Goal: Find specific page/section: Find specific page/section

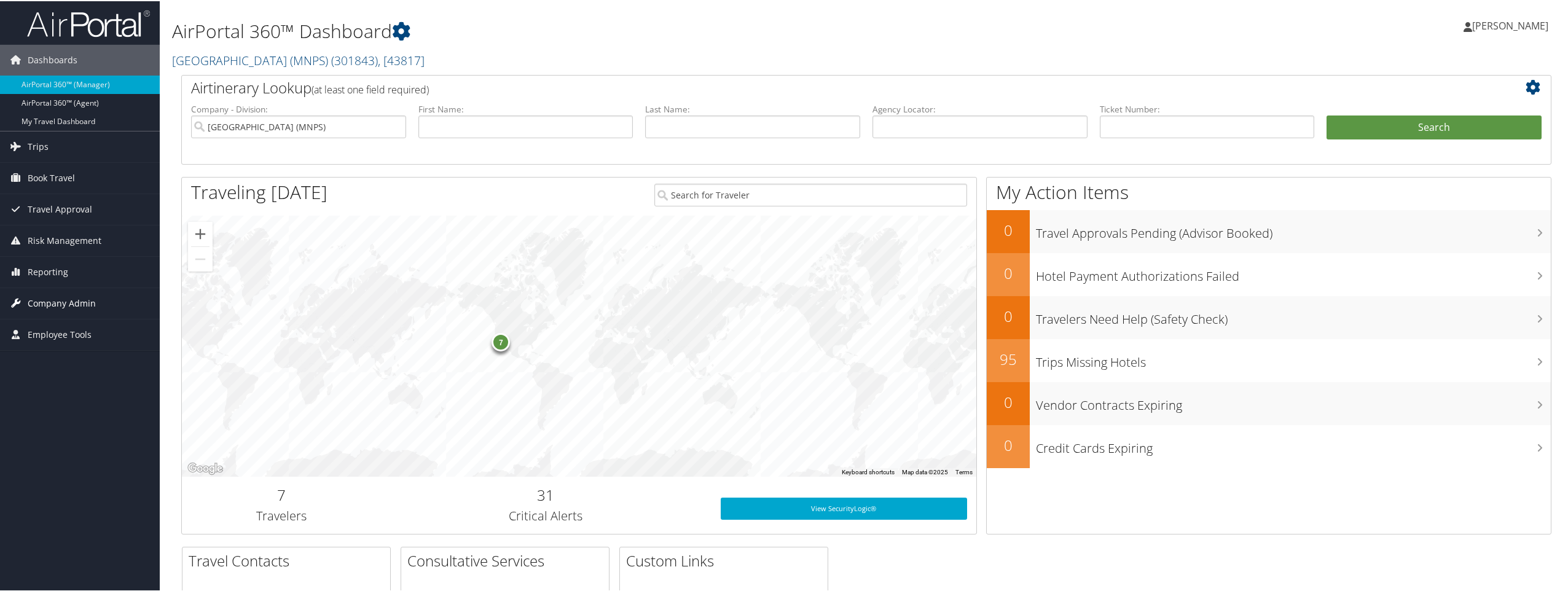
click at [77, 305] on span "Company Admin" at bounding box center [62, 302] width 68 height 31
click at [78, 304] on span "Company Admin" at bounding box center [62, 302] width 68 height 31
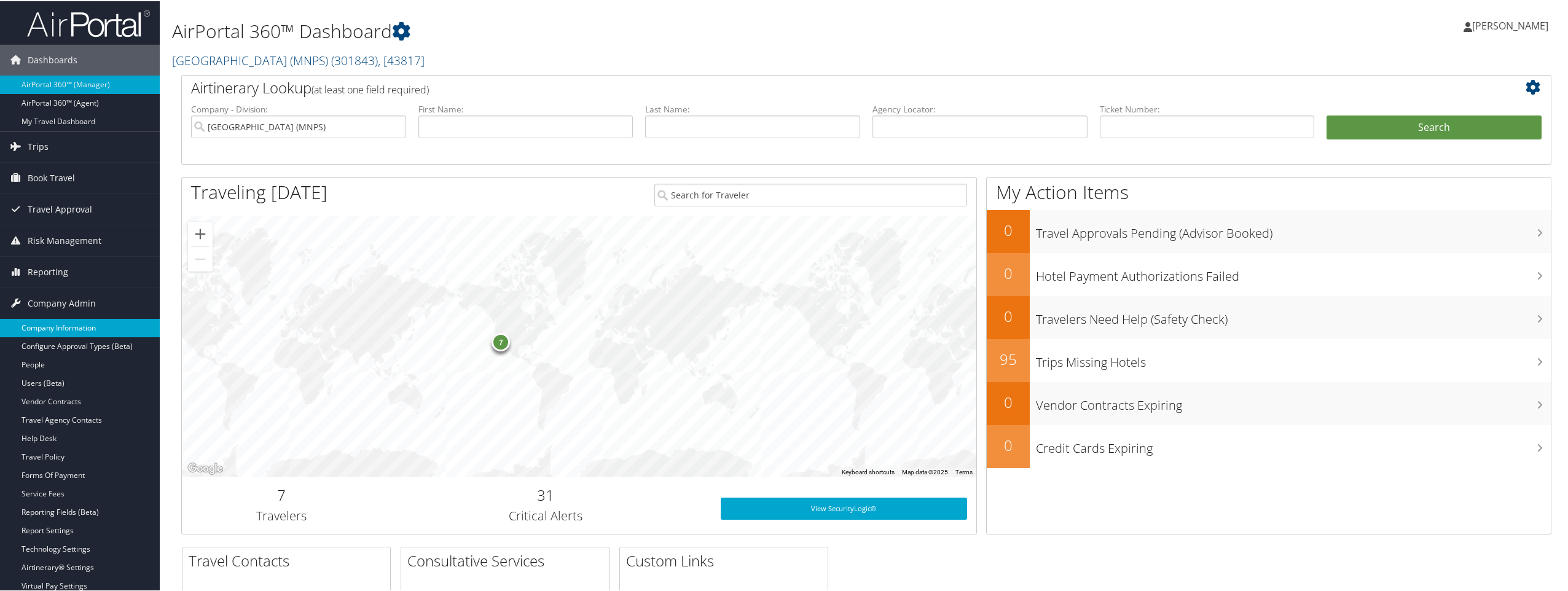
click at [73, 324] on link "Company Information" at bounding box center [80, 326] width 160 height 18
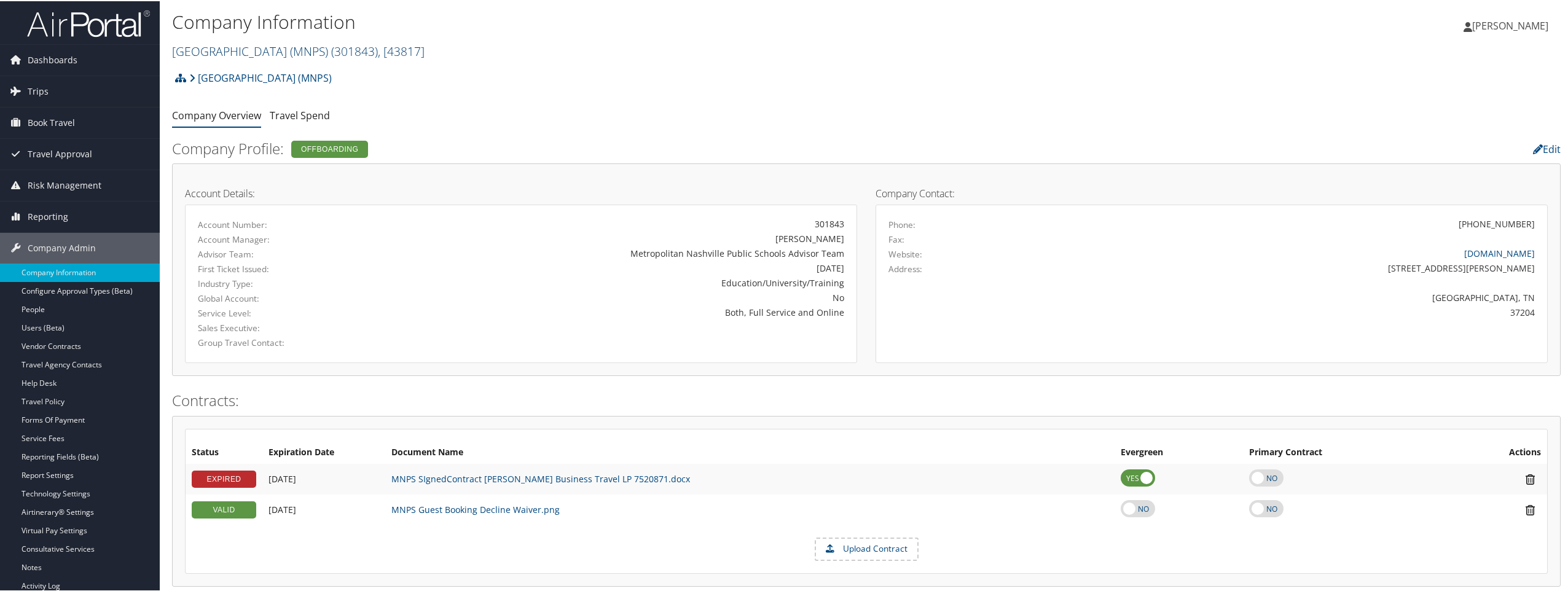
click at [425, 53] on span ", [ 43817 ]" at bounding box center [401, 50] width 47 height 17
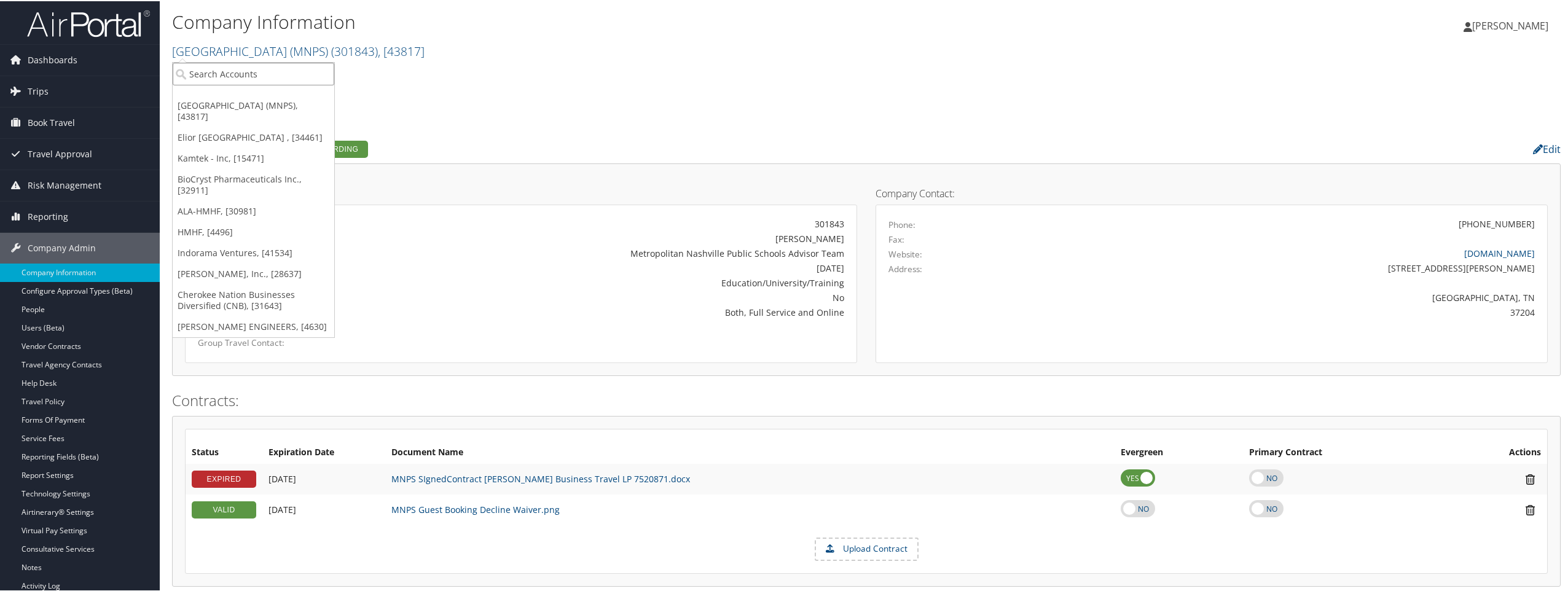
click at [220, 72] on input "search" at bounding box center [253, 72] width 161 height 23
type input "duco"
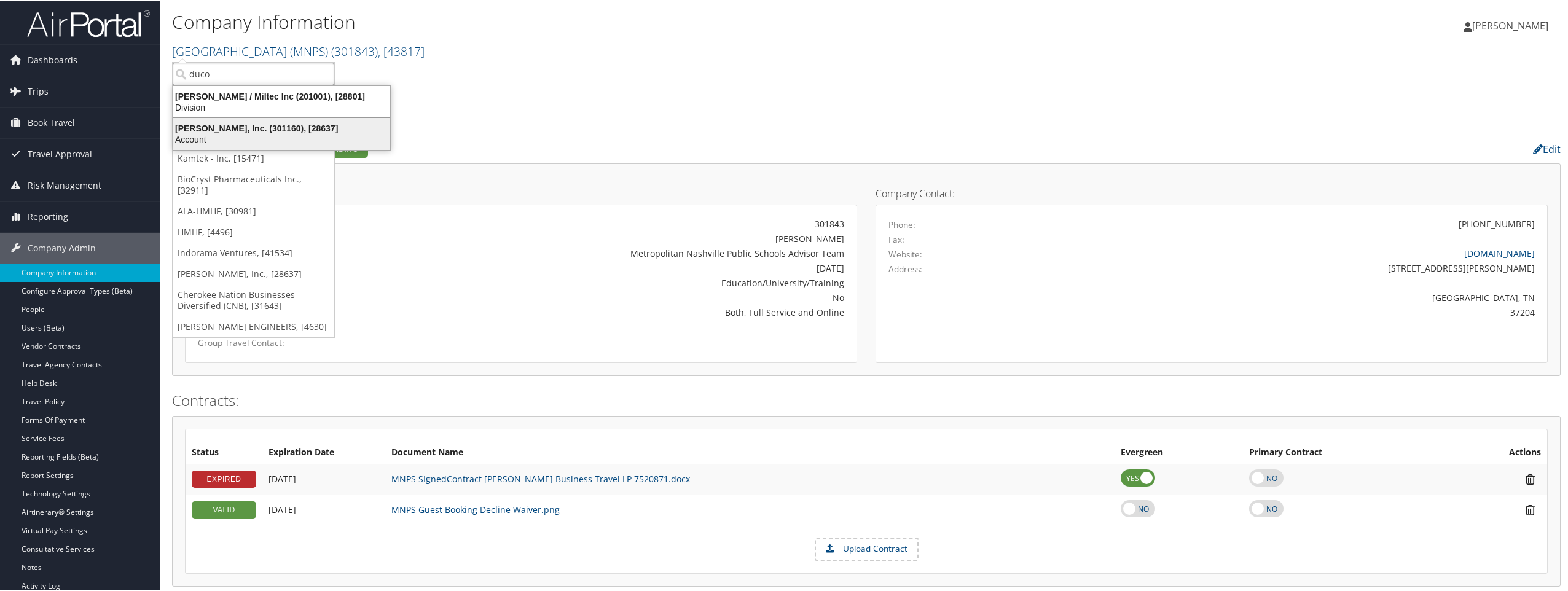
click at [189, 129] on div "Ducommun, Inc. (301160), [28637]" at bounding box center [282, 127] width 232 height 11
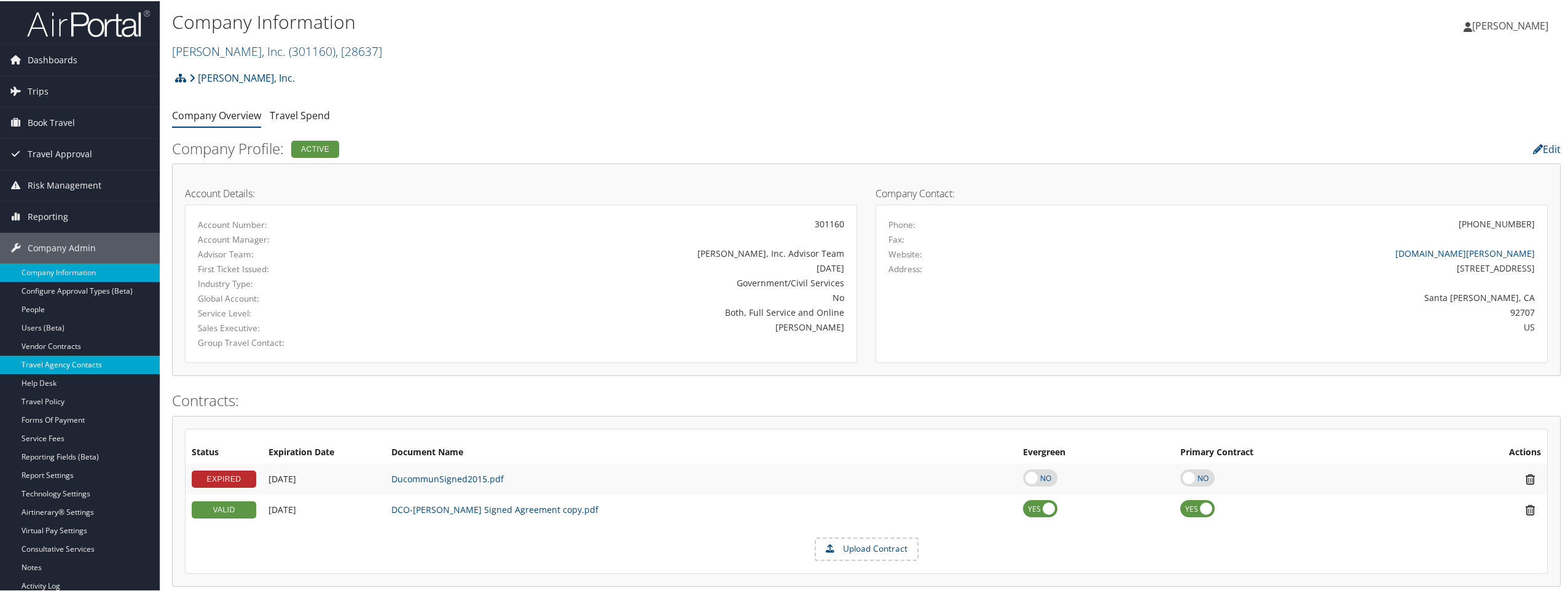
click at [55, 363] on link "Travel Agency Contacts" at bounding box center [80, 363] width 160 height 18
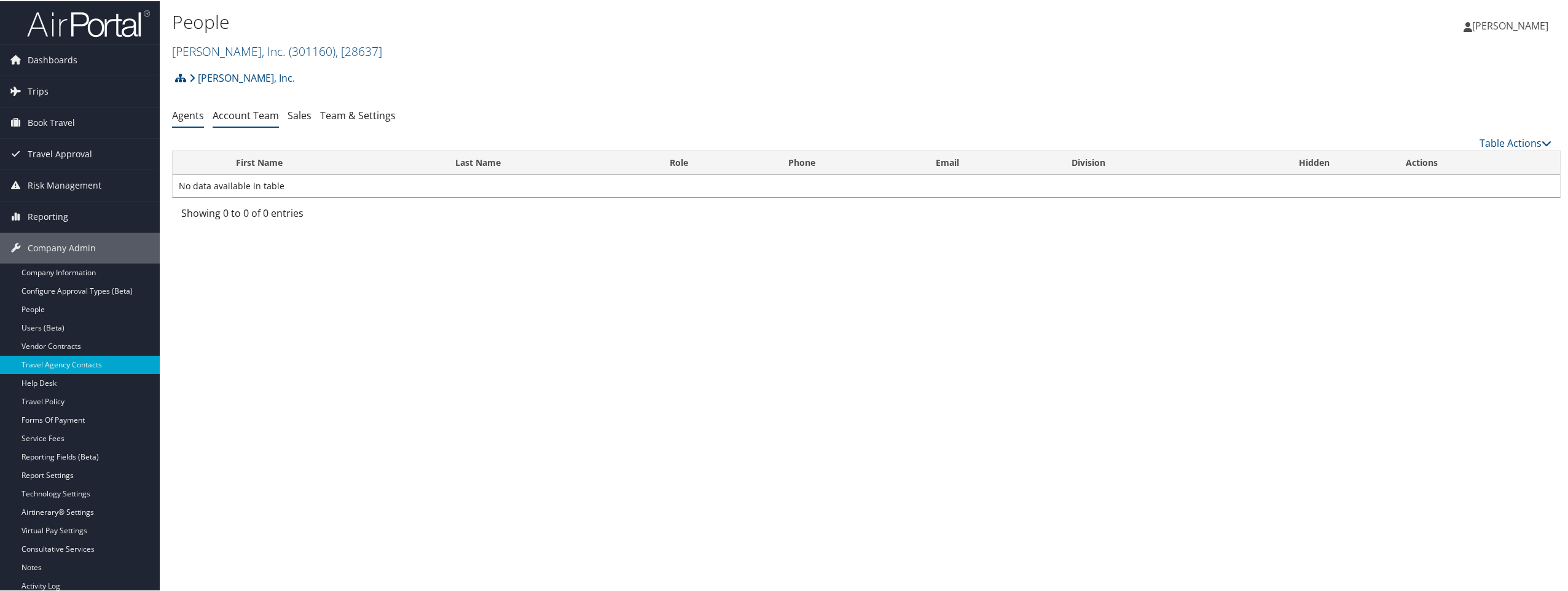
click at [233, 112] on link "Account Team" at bounding box center [246, 114] width 66 height 14
